Goal: Transaction & Acquisition: Purchase product/service

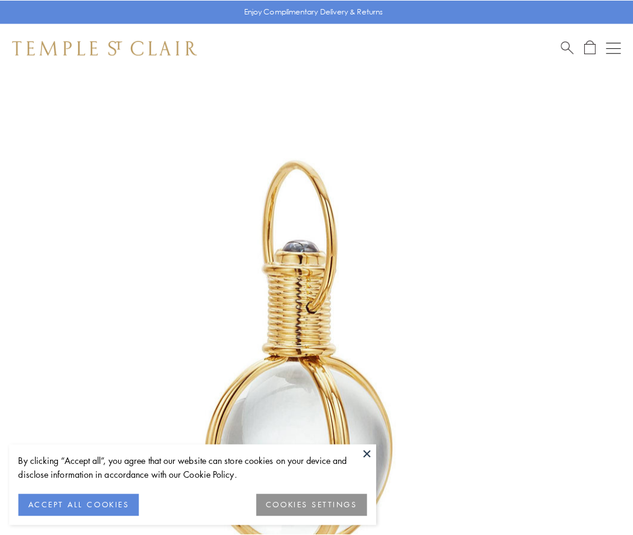
scroll to position [315, 0]
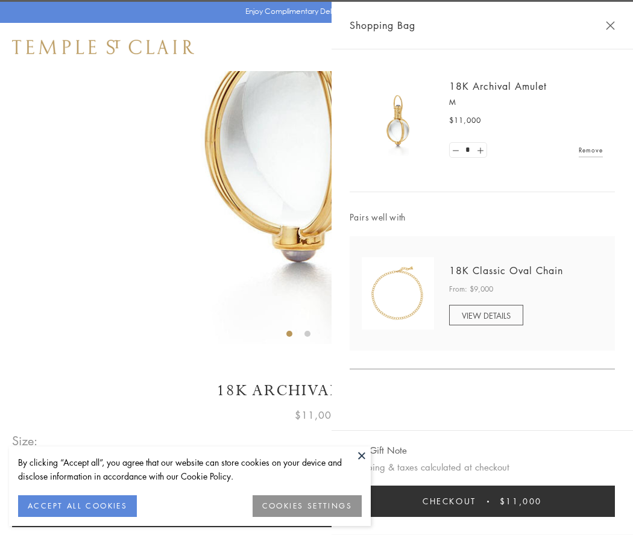
click at [482, 502] on button "Checkout $11,000" at bounding box center [482, 501] width 265 height 31
